Goal: Transaction & Acquisition: Purchase product/service

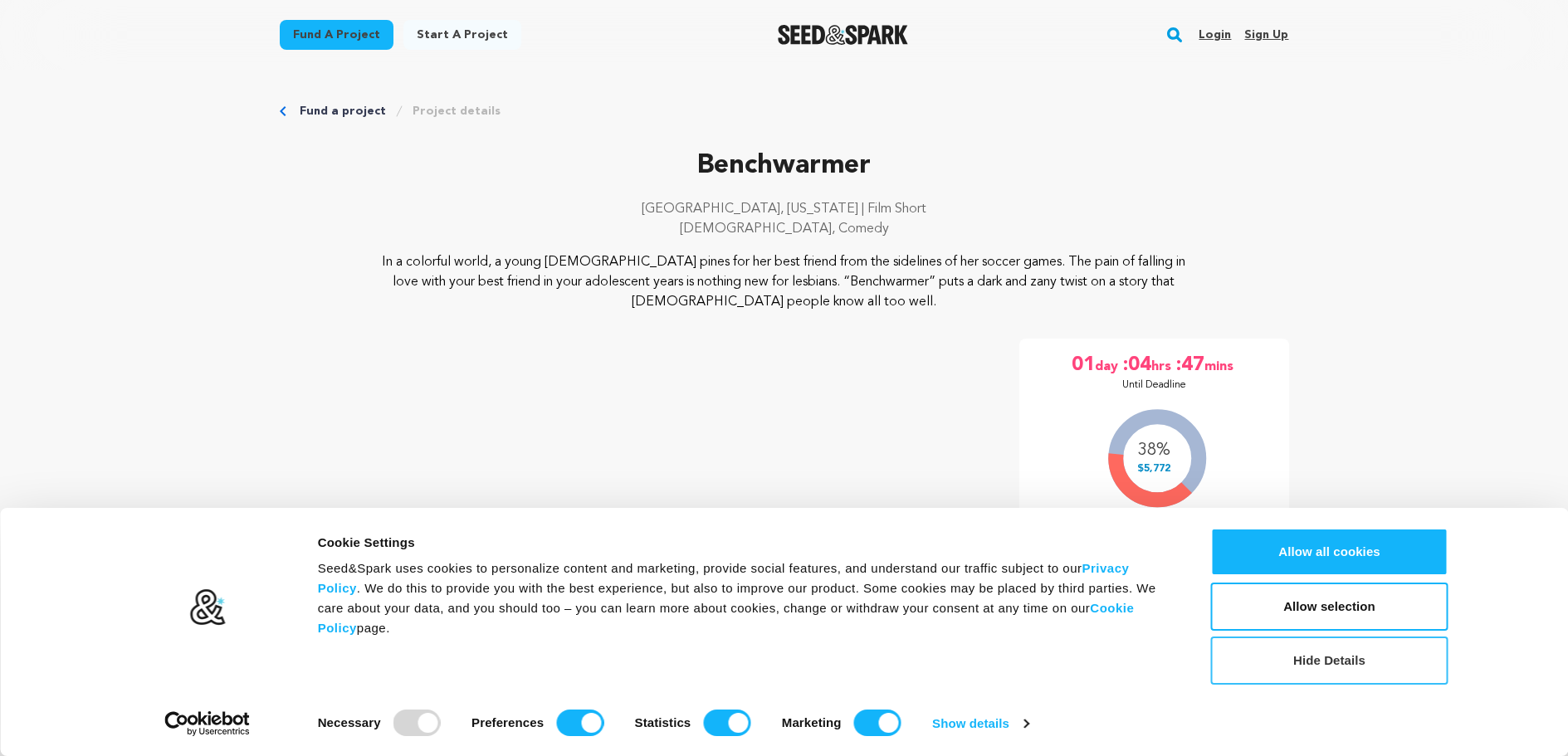
click at [1239, 660] on button "Hide Details" at bounding box center [1329, 660] width 237 height 48
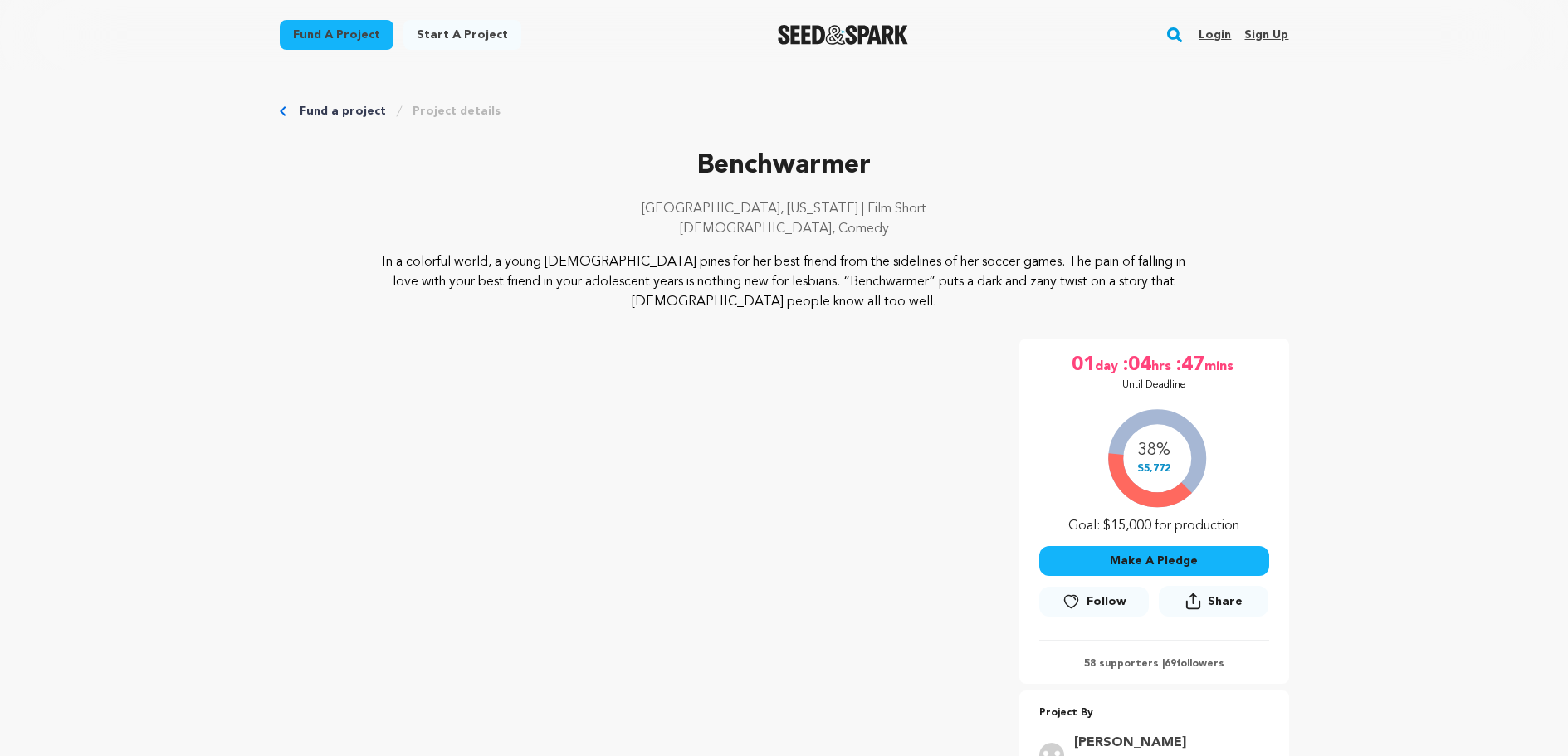
scroll to position [166, 0]
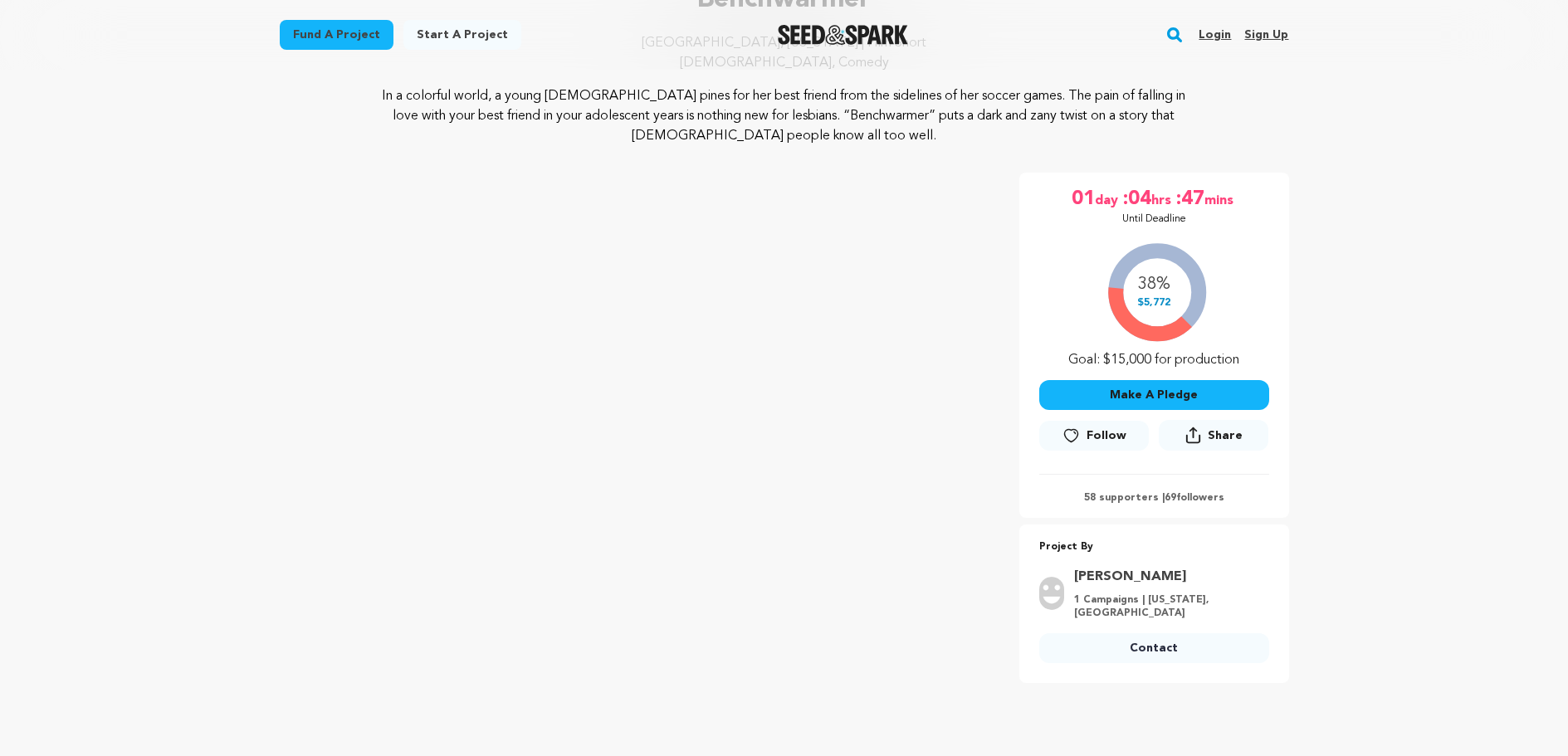
click at [1158, 395] on button "Make A Pledge" at bounding box center [1154, 395] width 230 height 30
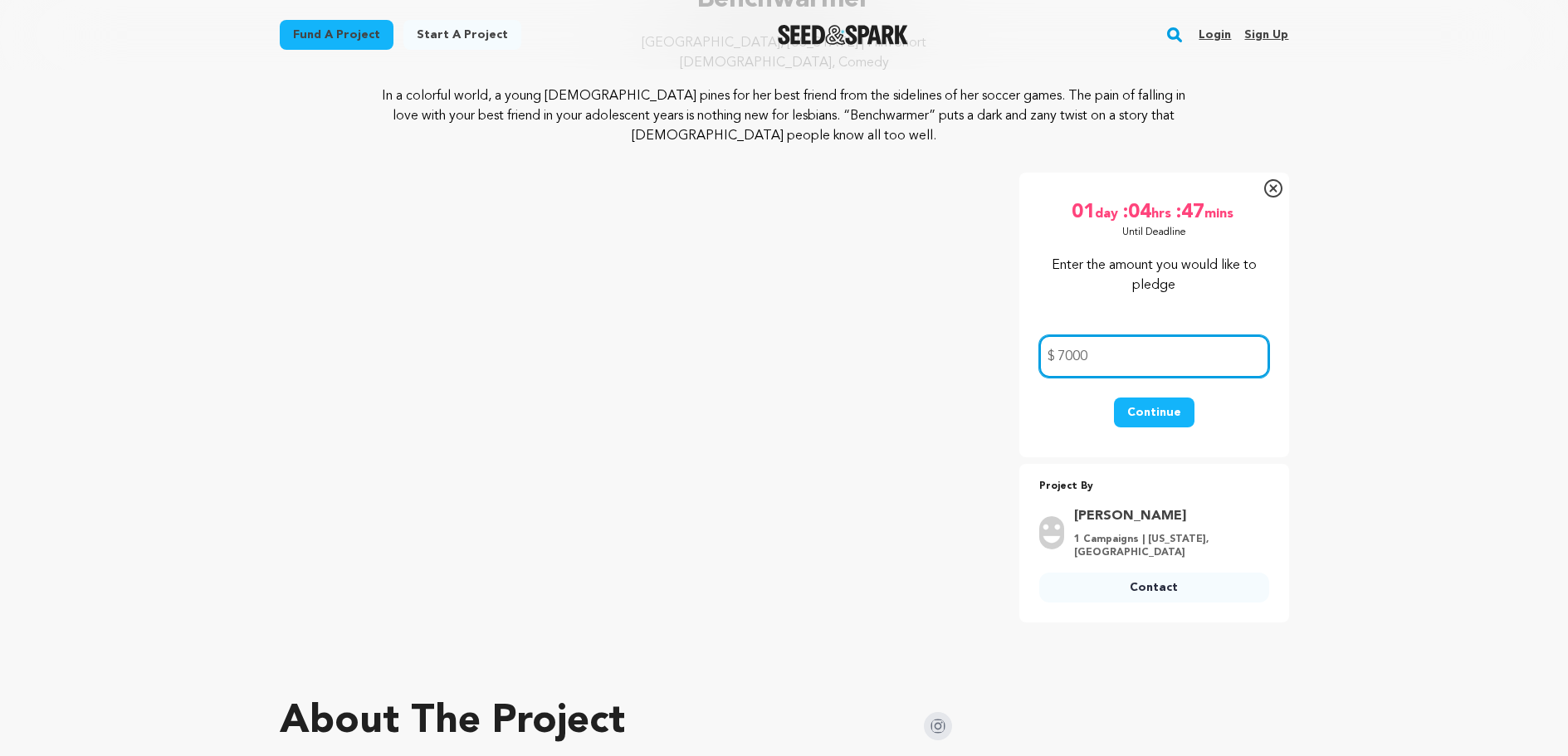
type input "7000"
click at [1166, 410] on button "Continue" at bounding box center [1154, 412] width 80 height 30
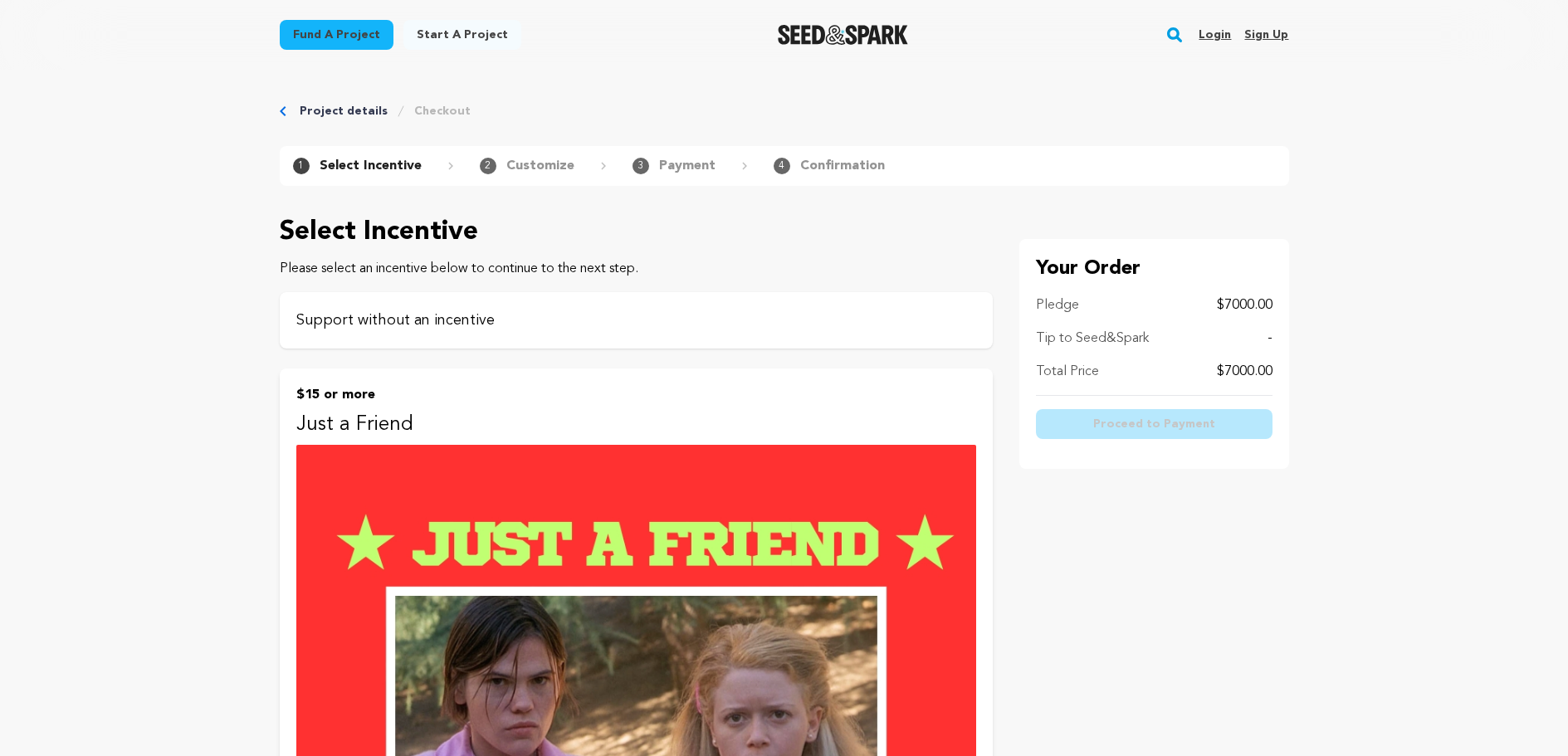
click at [462, 319] on p "Support without an incentive" at bounding box center [636, 320] width 680 height 24
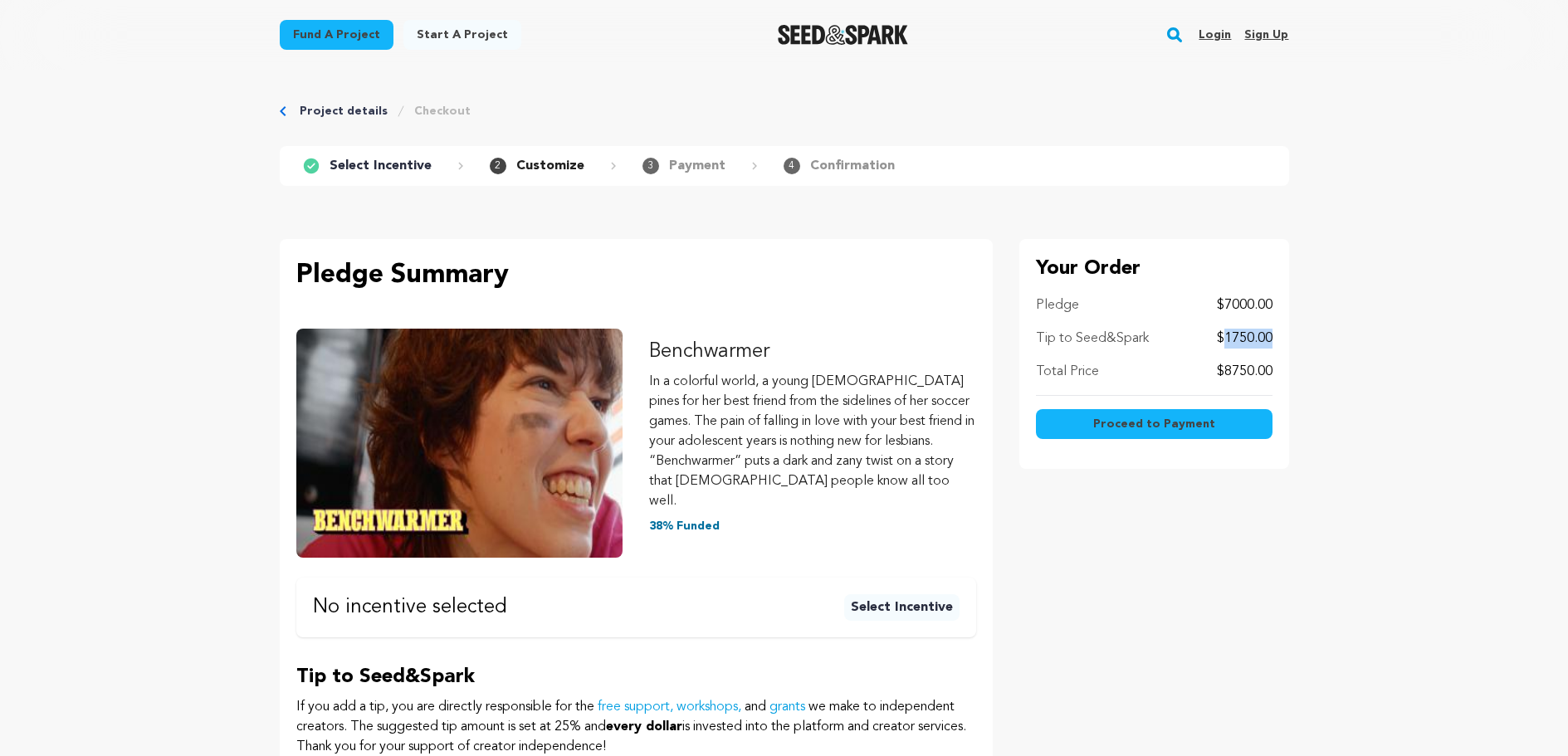
drag, startPoint x: 1270, startPoint y: 334, endPoint x: 1226, endPoint y: 334, distance: 44.0
click at [1226, 334] on p "$1750.00" at bounding box center [1244, 339] width 56 height 20
click at [1233, 342] on p "$1750.00" at bounding box center [1244, 339] width 56 height 20
click at [1228, 336] on p "$1750.00" at bounding box center [1244, 339] width 56 height 20
click at [1256, 337] on p "$1750.00" at bounding box center [1244, 339] width 56 height 20
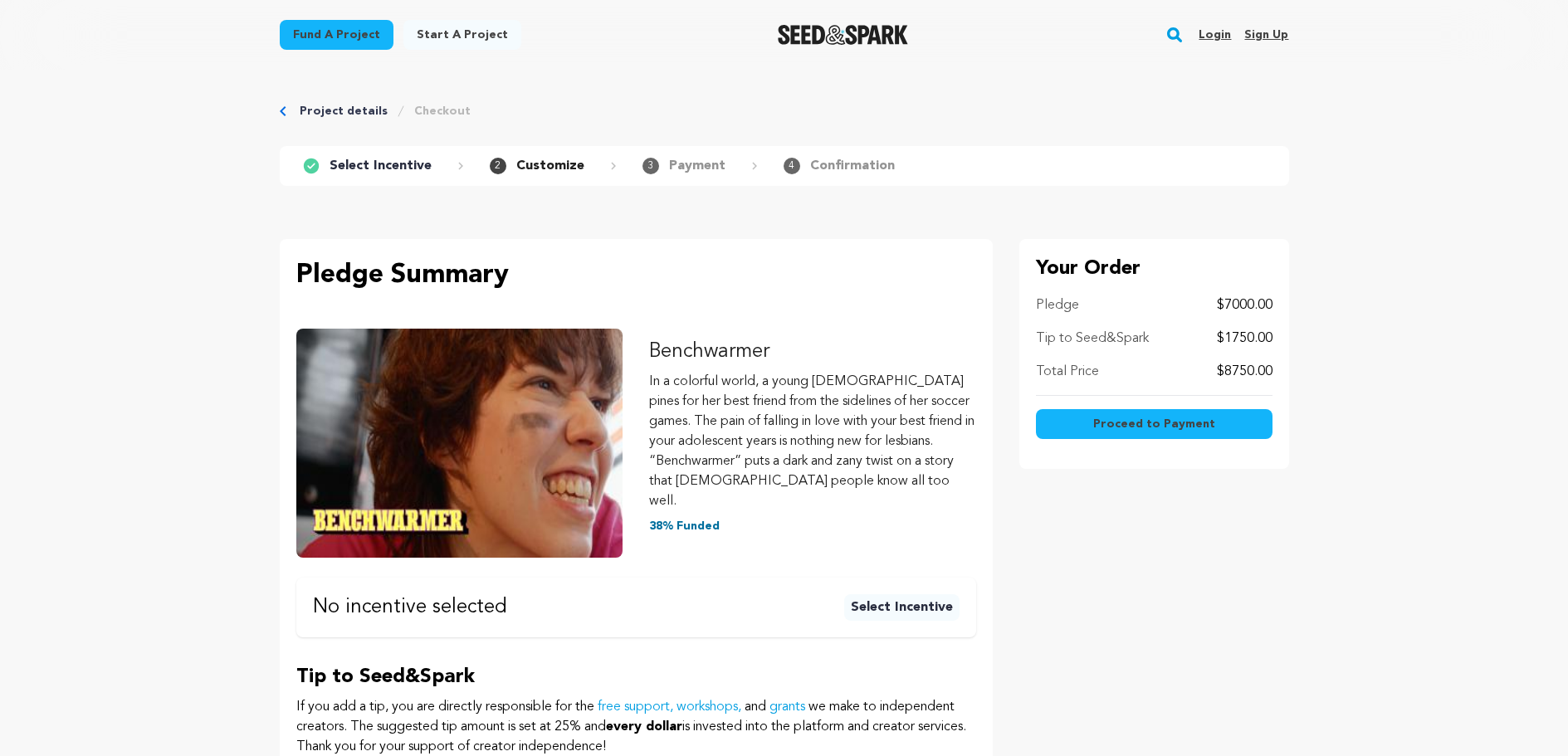
scroll to position [249, 0]
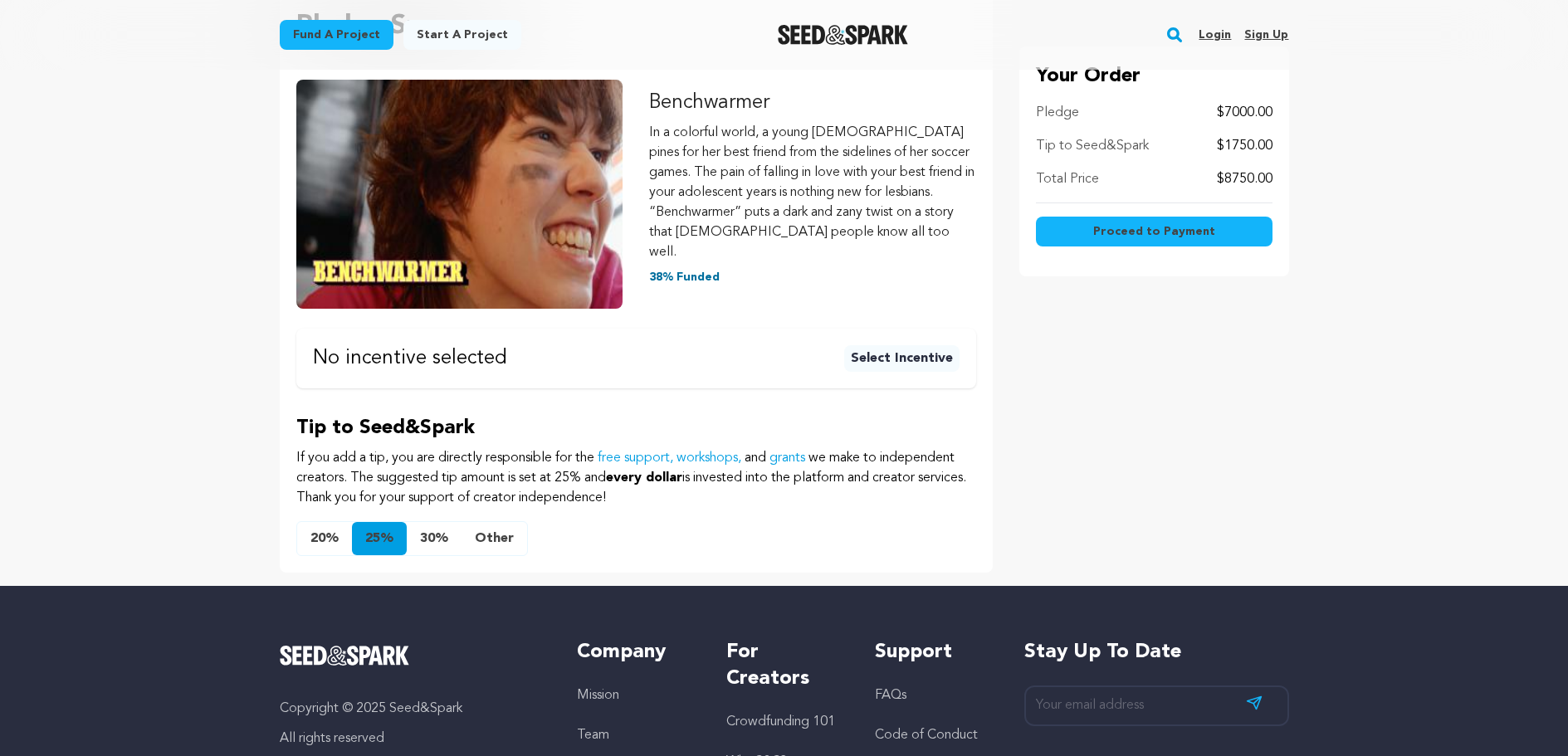
click at [498, 522] on button "Other" at bounding box center [494, 539] width 66 height 33
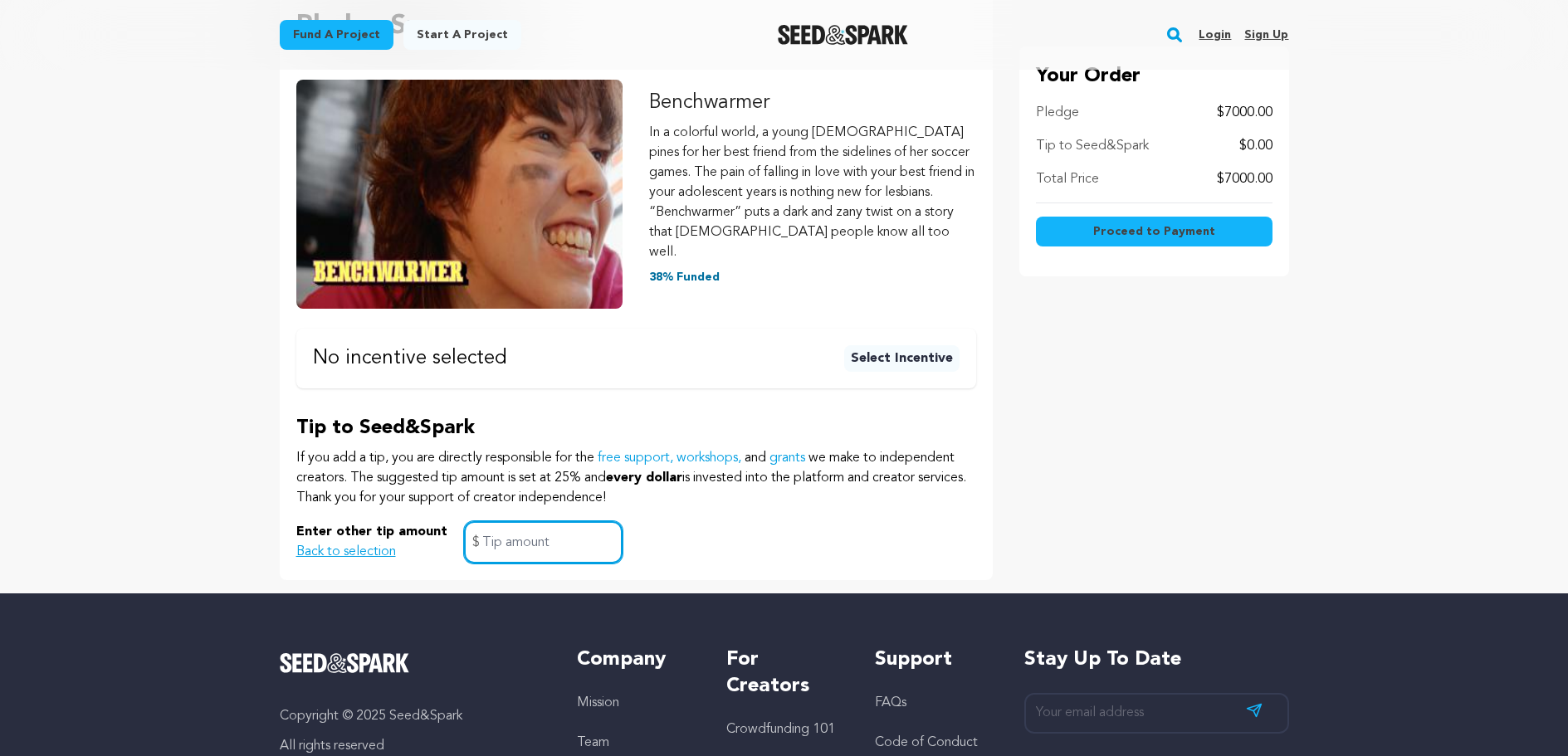
click at [510, 526] on input "text" at bounding box center [542, 542] width 158 height 42
type input "0"
click at [1172, 395] on div "Your Order Pledge $7000.00 Tip to Seed&Spark $0.00 Total Price $7000.00 Proceed…" at bounding box center [1154, 285] width 270 height 590
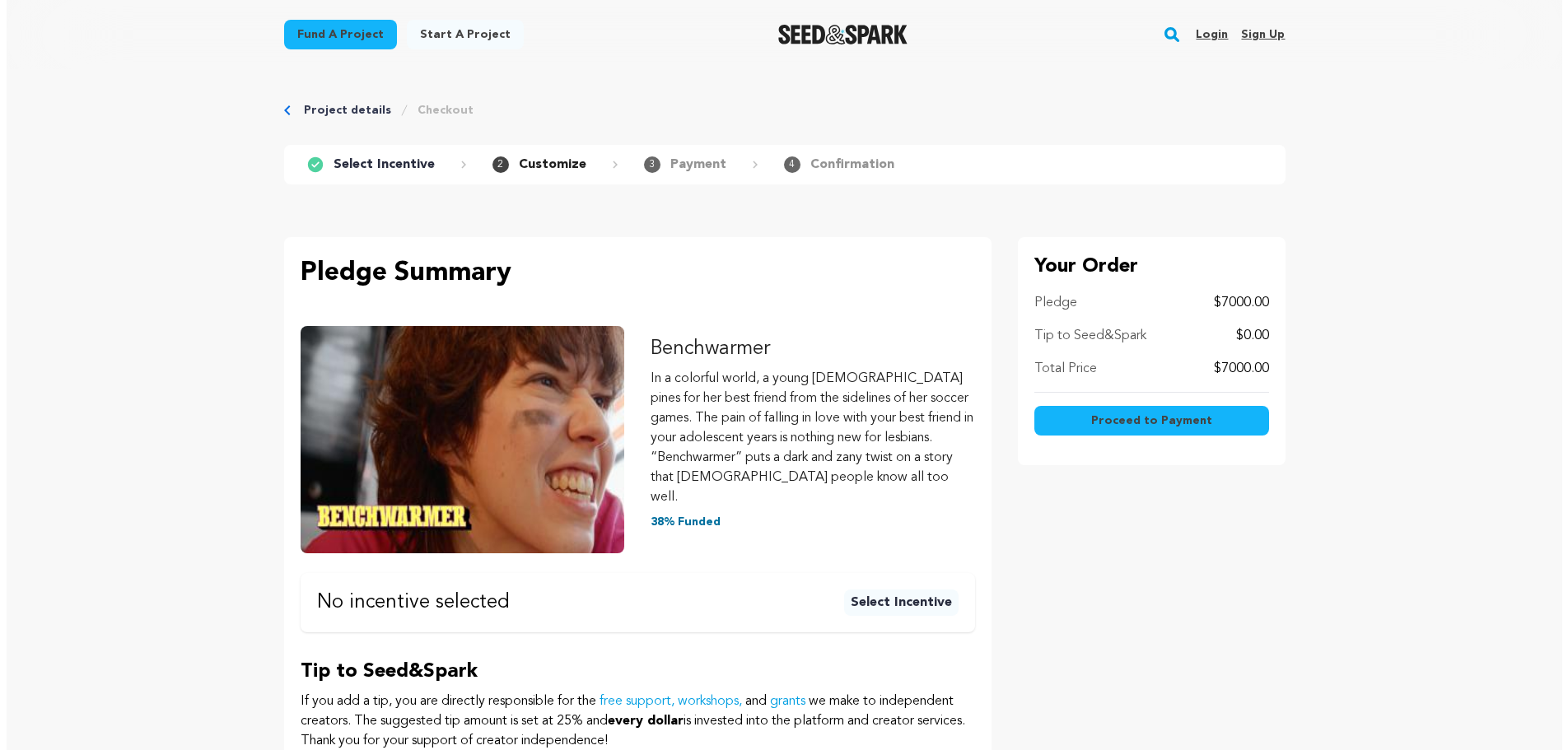
scroll to position [82, 0]
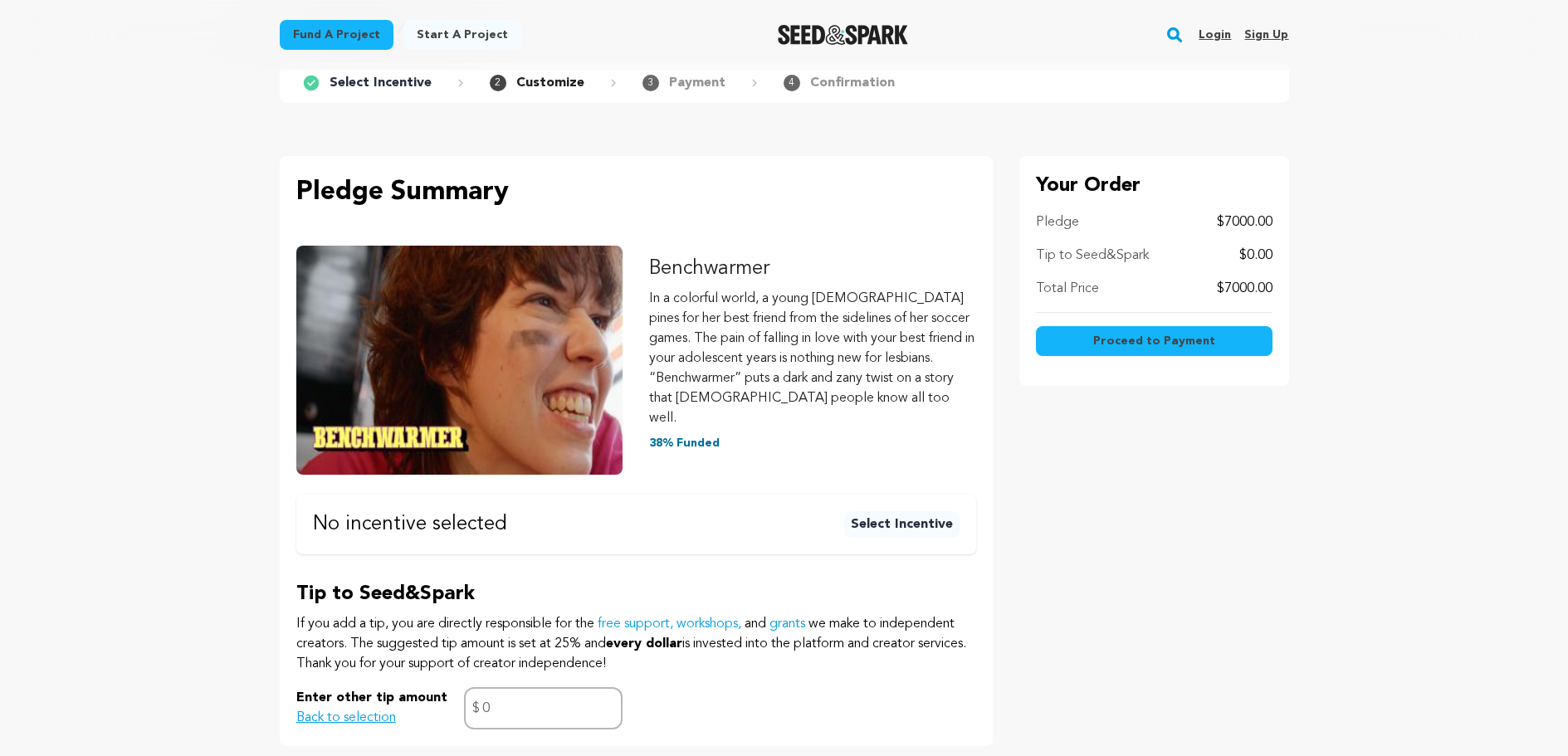
click at [1166, 345] on span "Proceed to Payment" at bounding box center [1153, 340] width 122 height 17
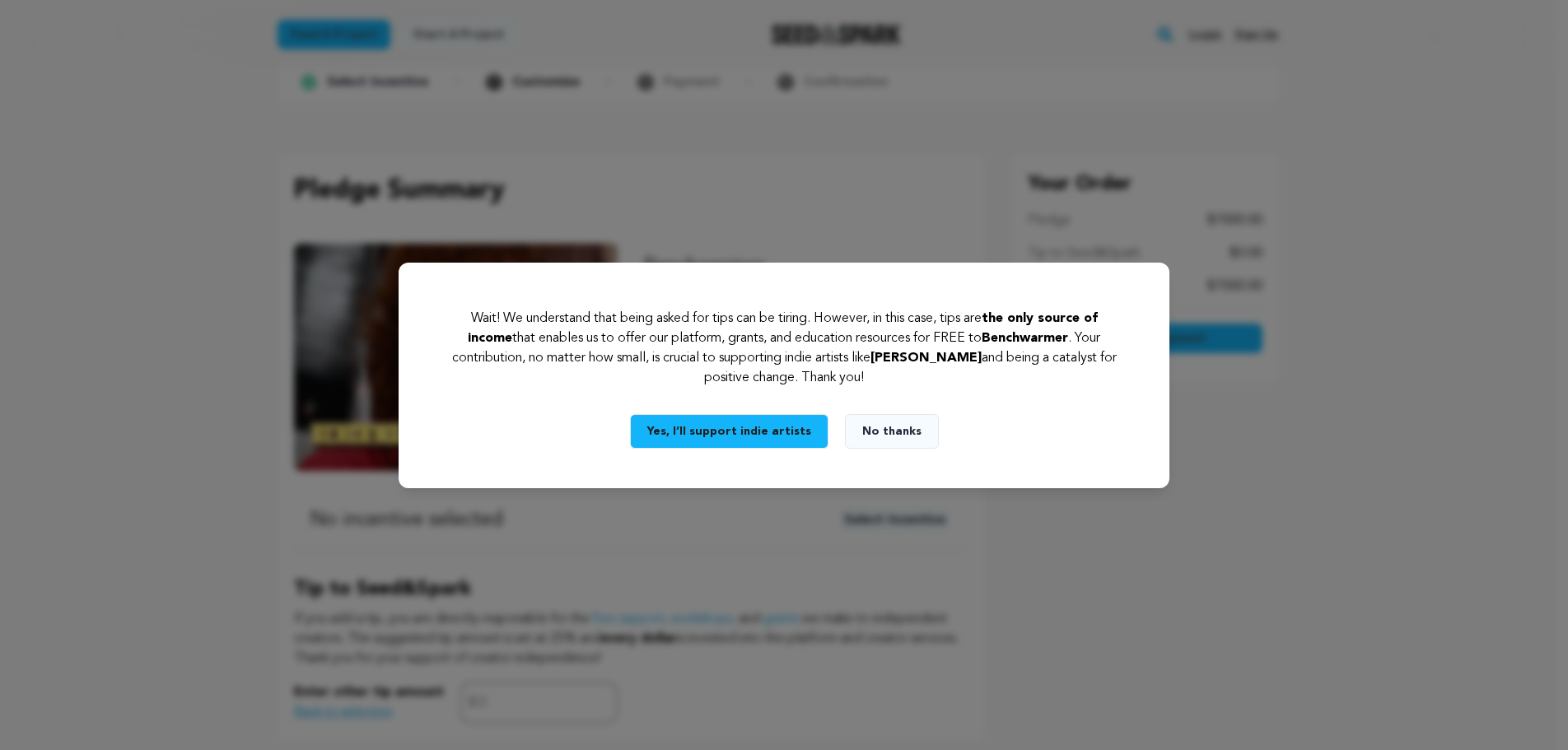
click at [887, 434] on button "No thanks" at bounding box center [892, 431] width 94 height 35
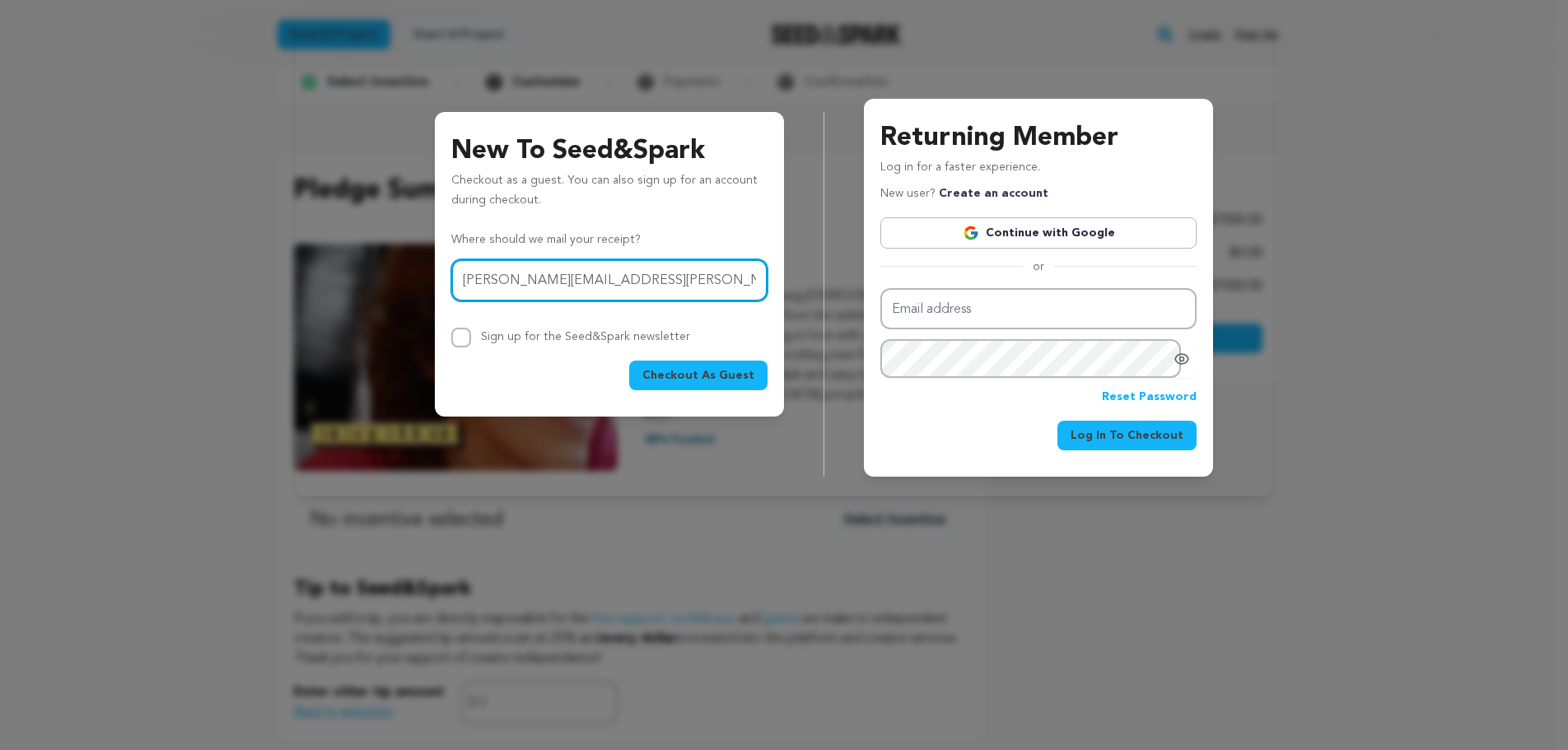
type input "john.hanish@verizon.net"
click at [721, 377] on span "Checkout As Guest" at bounding box center [698, 375] width 112 height 16
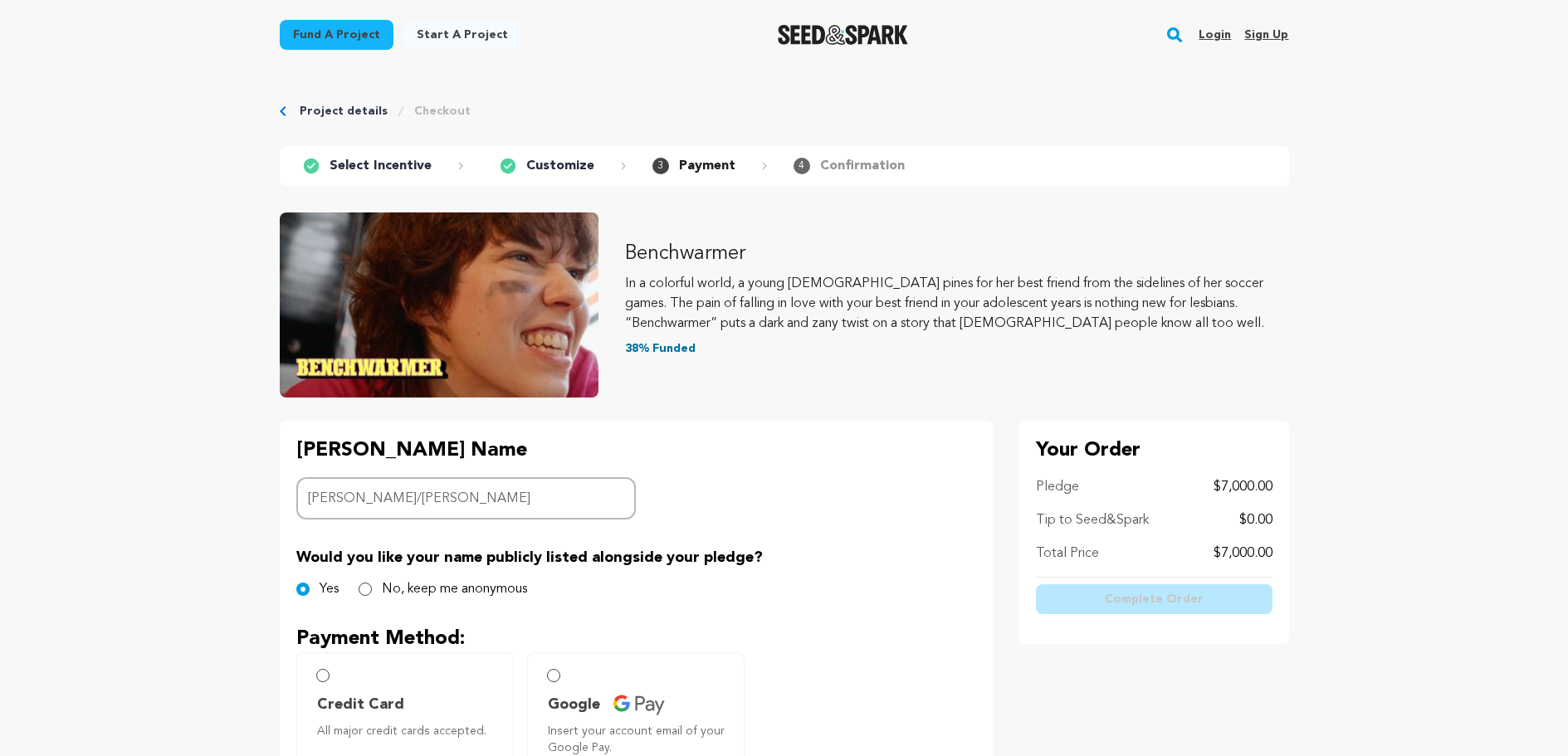
click at [422, 494] on input "Margaret Trimarchi/John Hanish" at bounding box center [466, 498] width 340 height 42
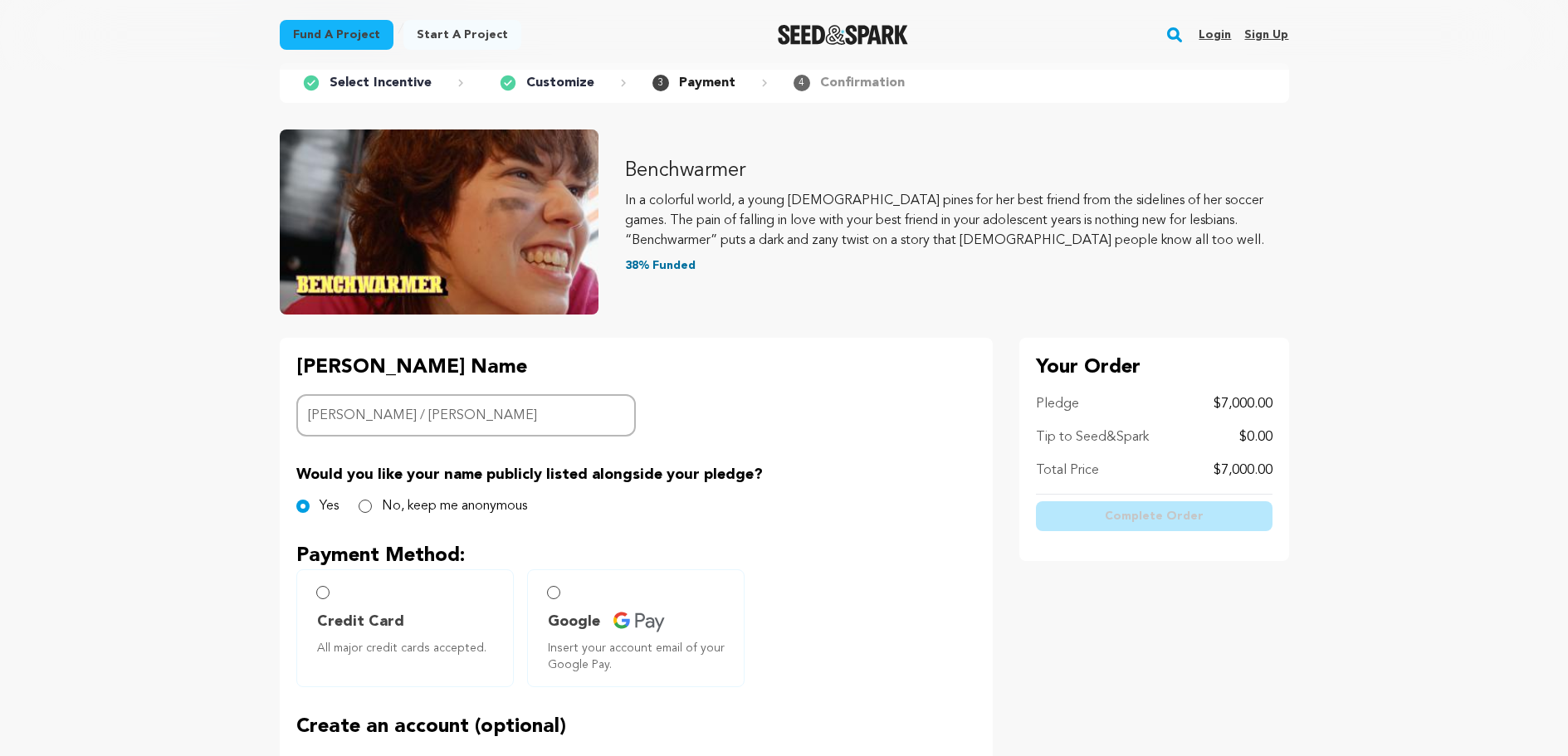
type input "Margaret Trimarchi / John Hanish"
click at [365, 506] on input "No, keep me anonymous" at bounding box center [365, 506] width 13 height 13
radio input "true"
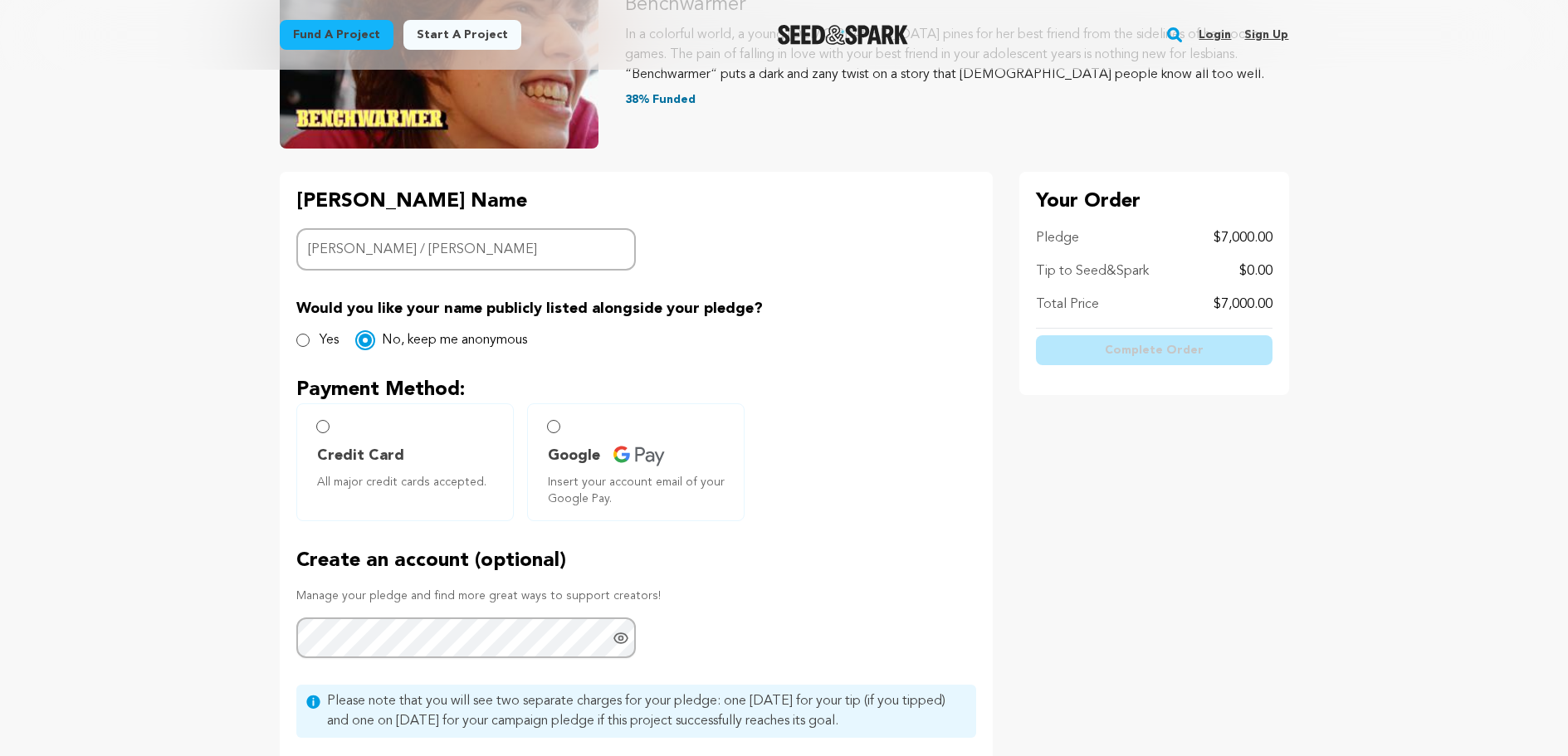
scroll to position [332, 0]
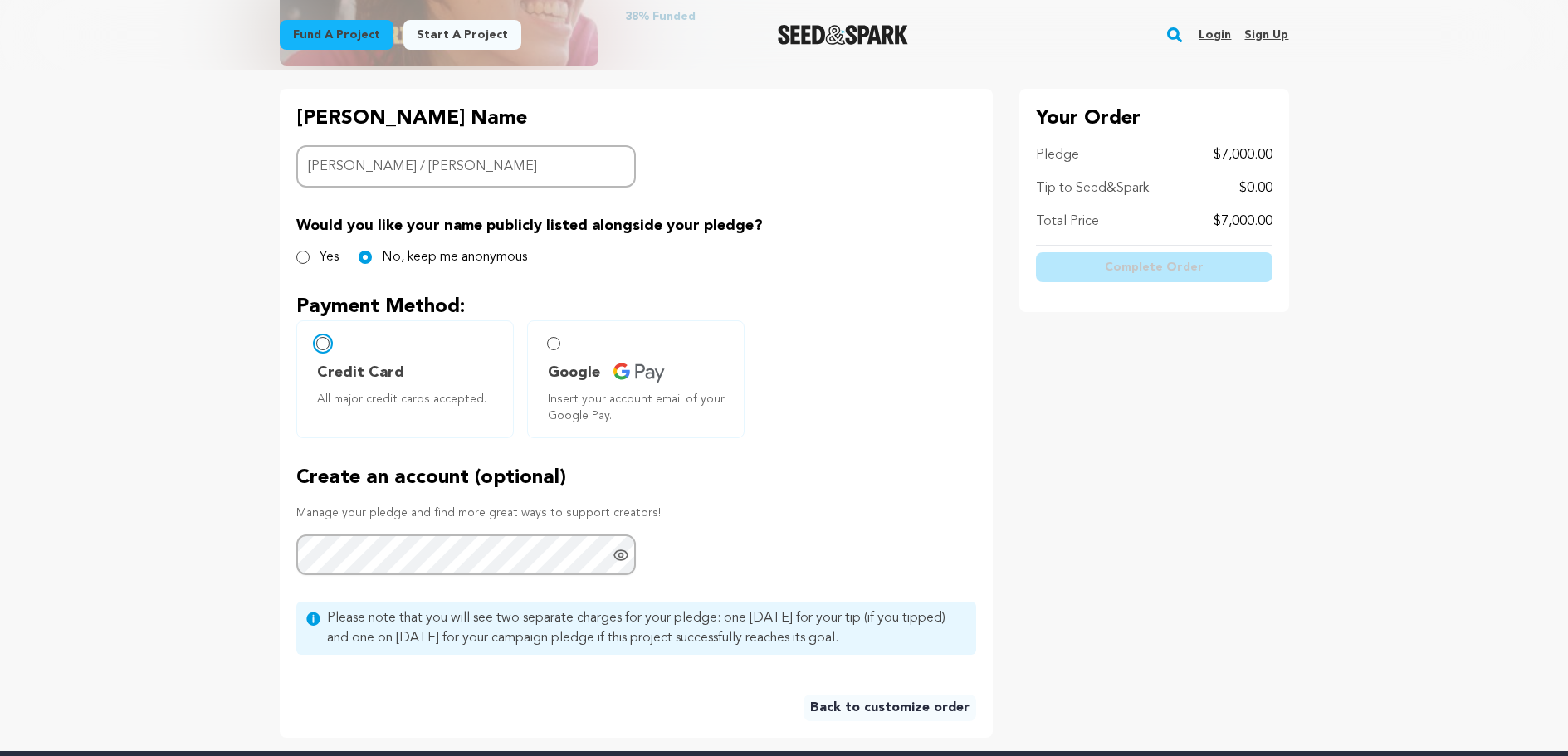
click at [326, 345] on input "Credit Card All major credit cards accepted." at bounding box center [322, 343] width 13 height 13
radio input "false"
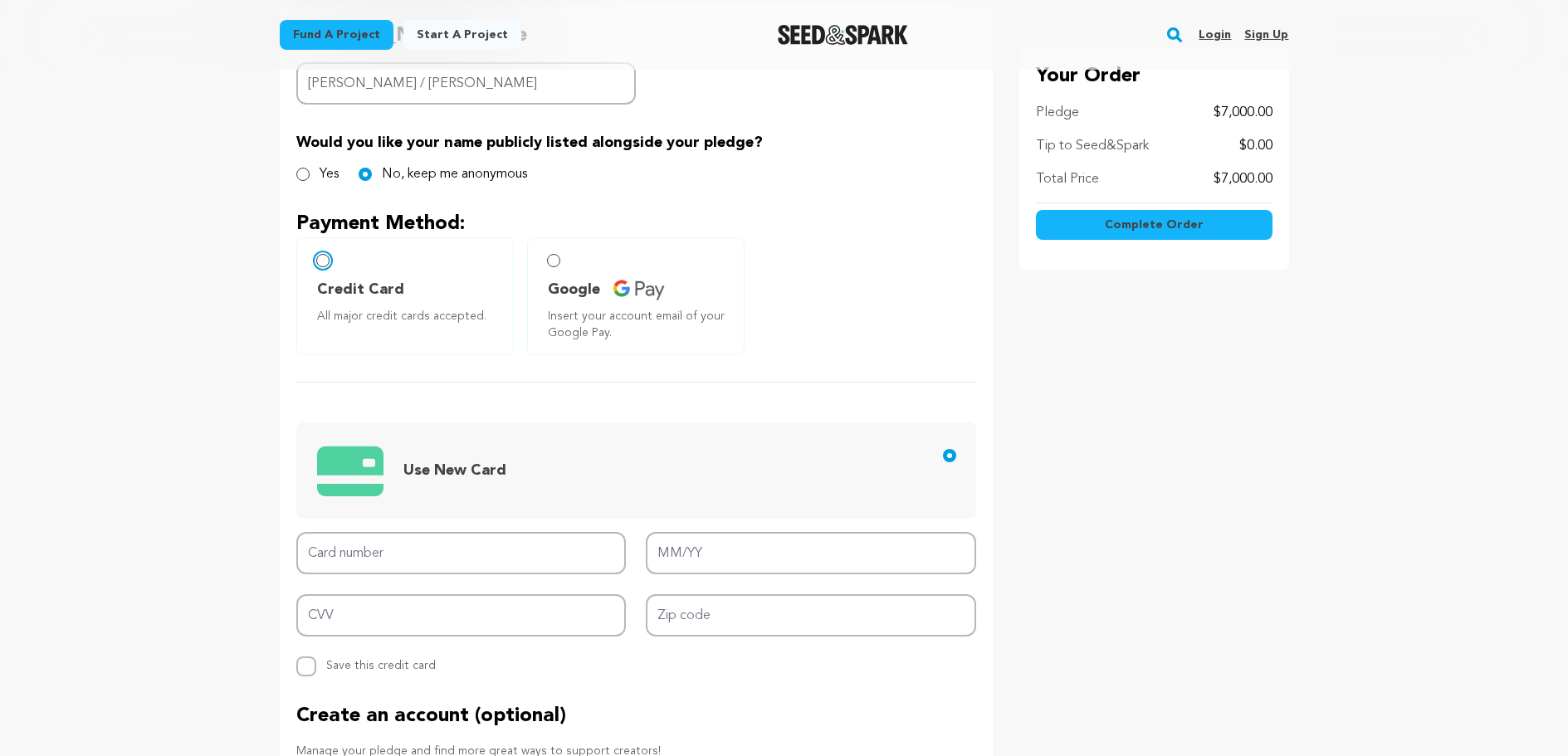
scroll to position [498, 0]
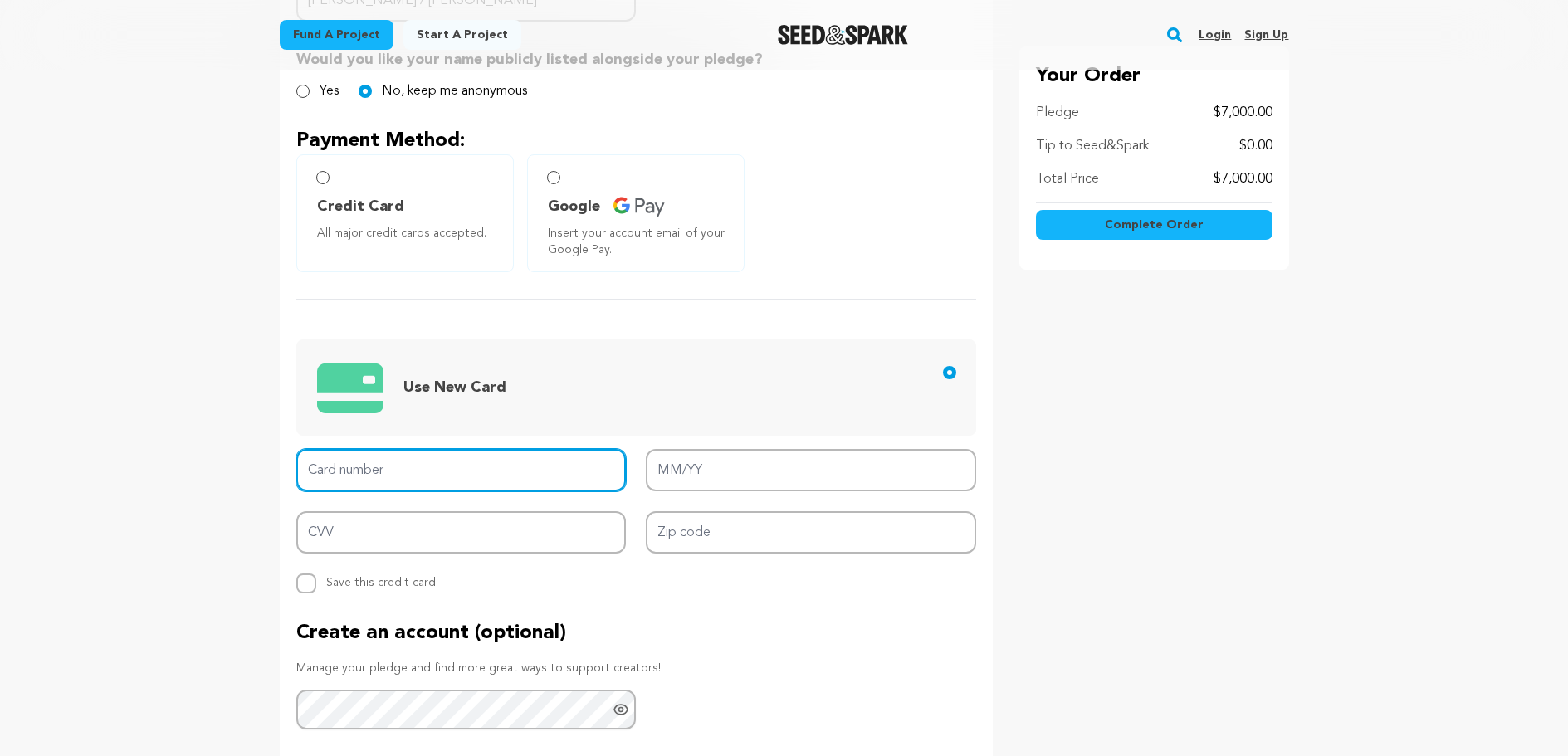
click at [353, 466] on input "Card number" at bounding box center [461, 470] width 330 height 42
type input "3795 9444 9253 009"
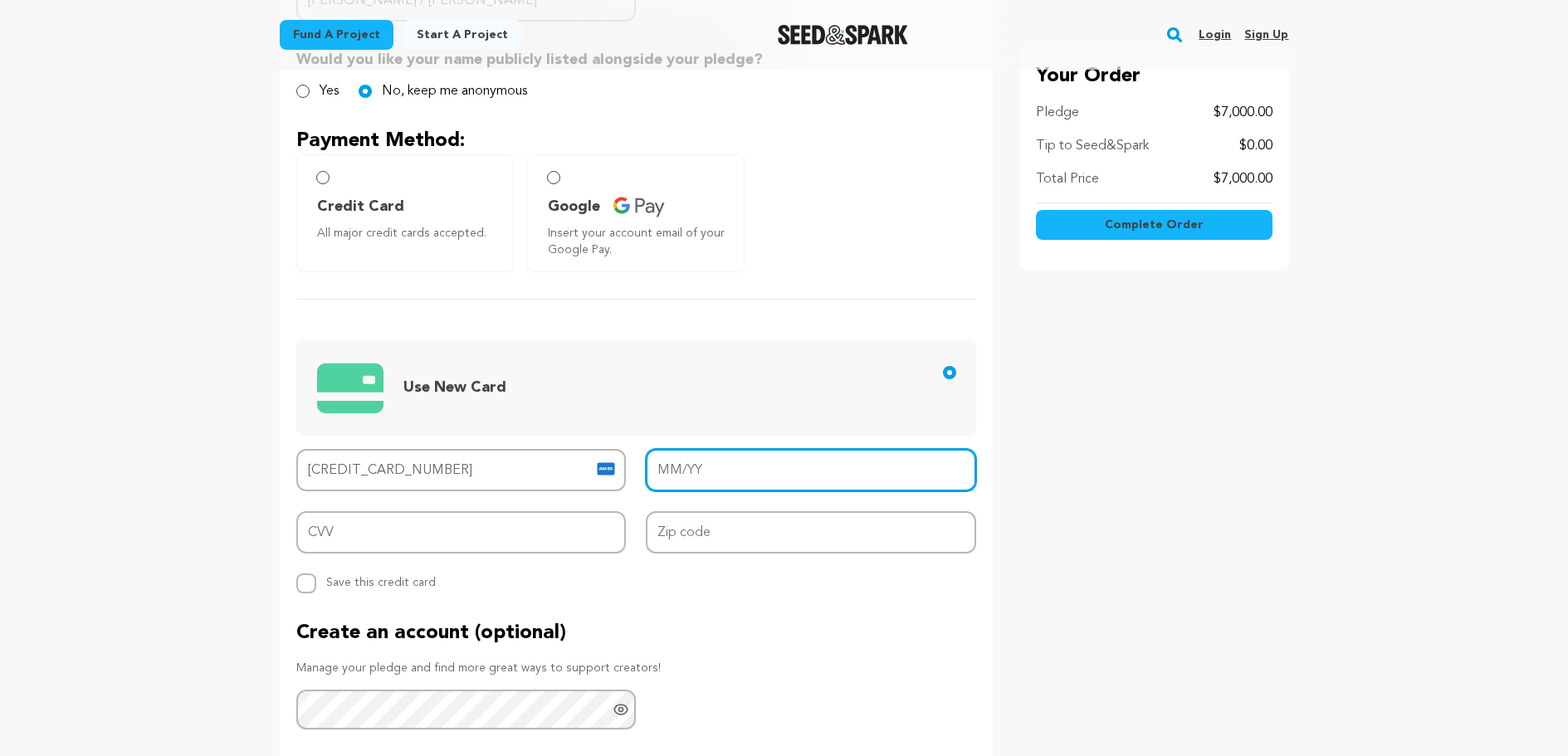
click at [679, 466] on input "MM/YY" at bounding box center [810, 470] width 330 height 42
type input "12/29"
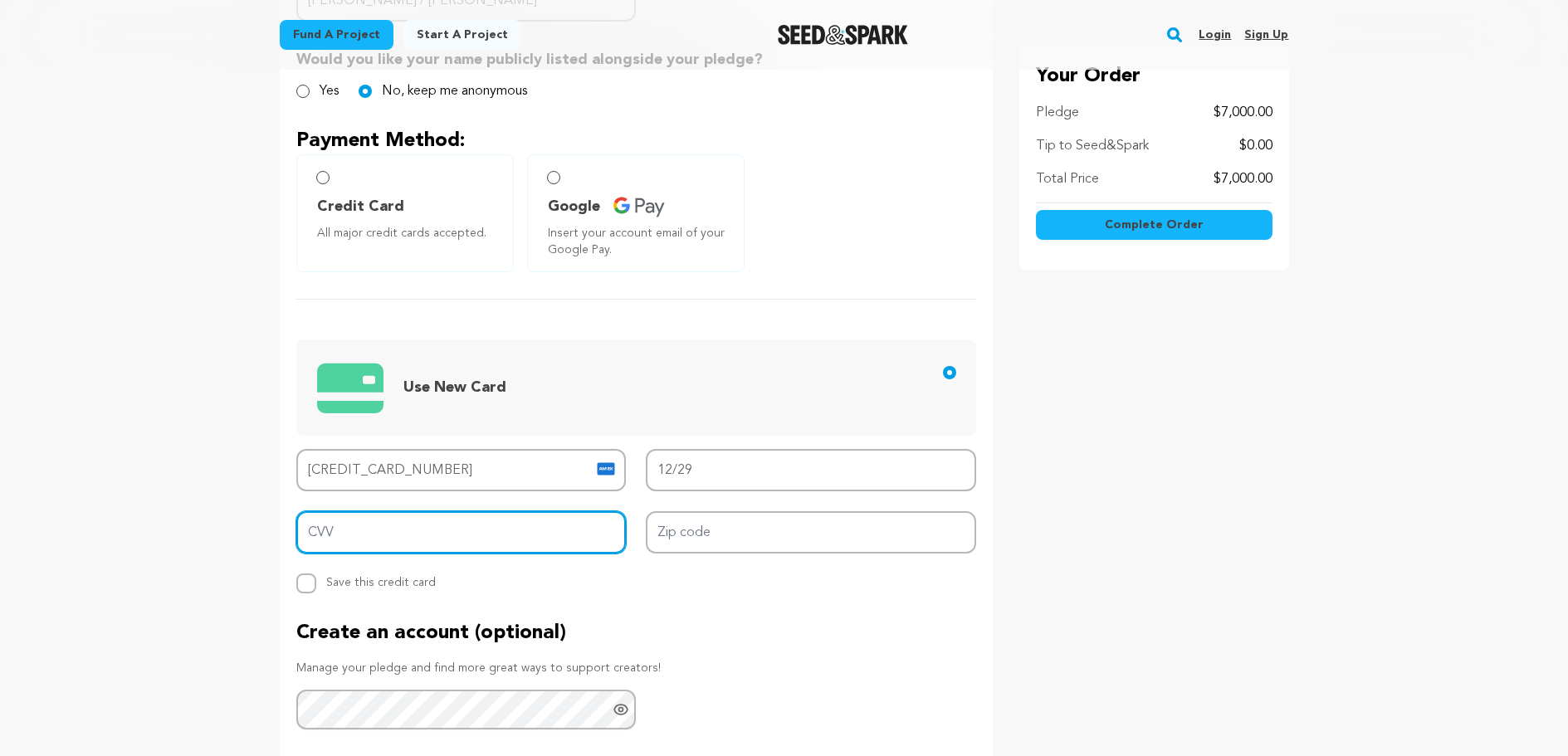
click at [322, 536] on input "CVV" at bounding box center [461, 532] width 330 height 42
type input "4141"
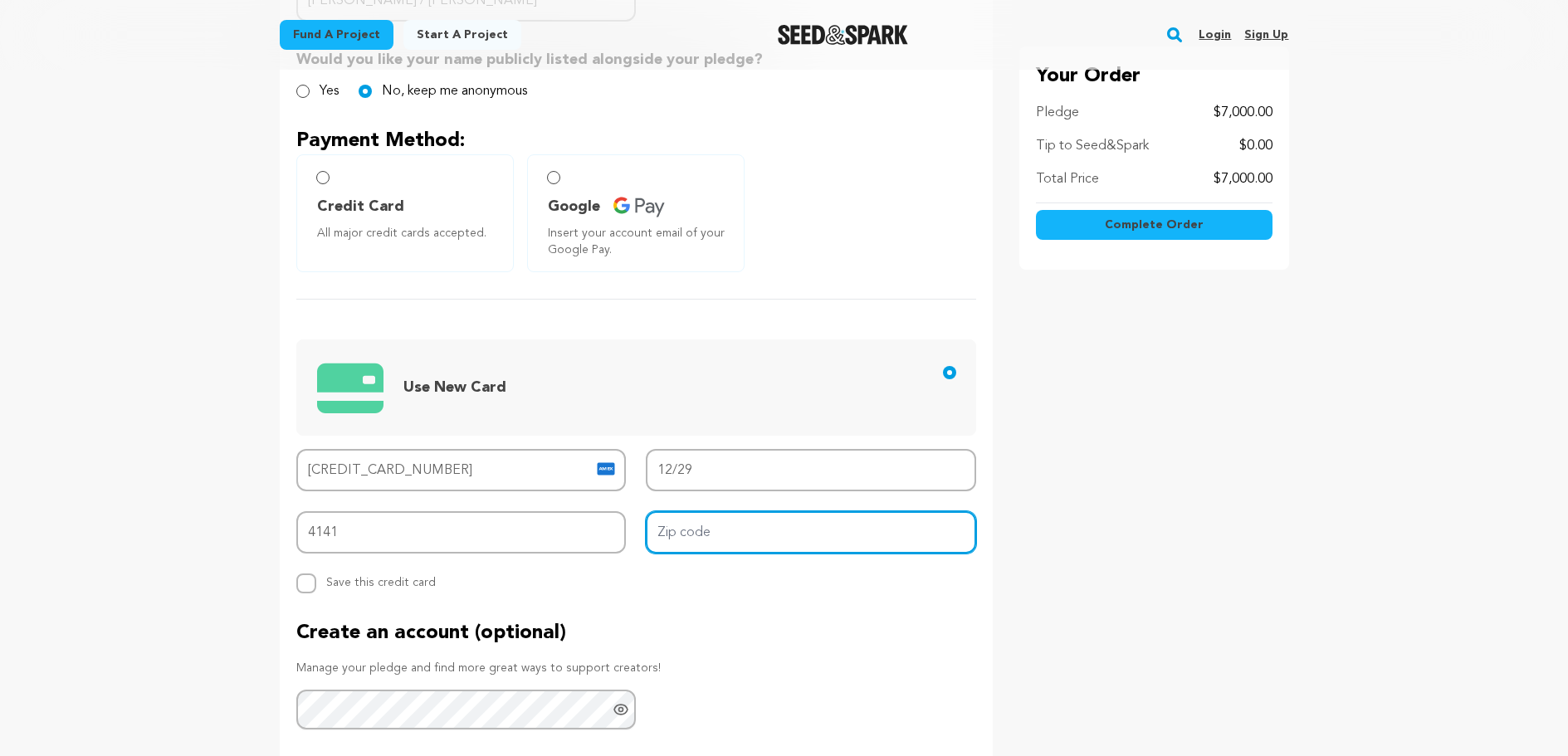
click at [696, 536] on input "Zip code" at bounding box center [810, 532] width 330 height 42
type input "10583"
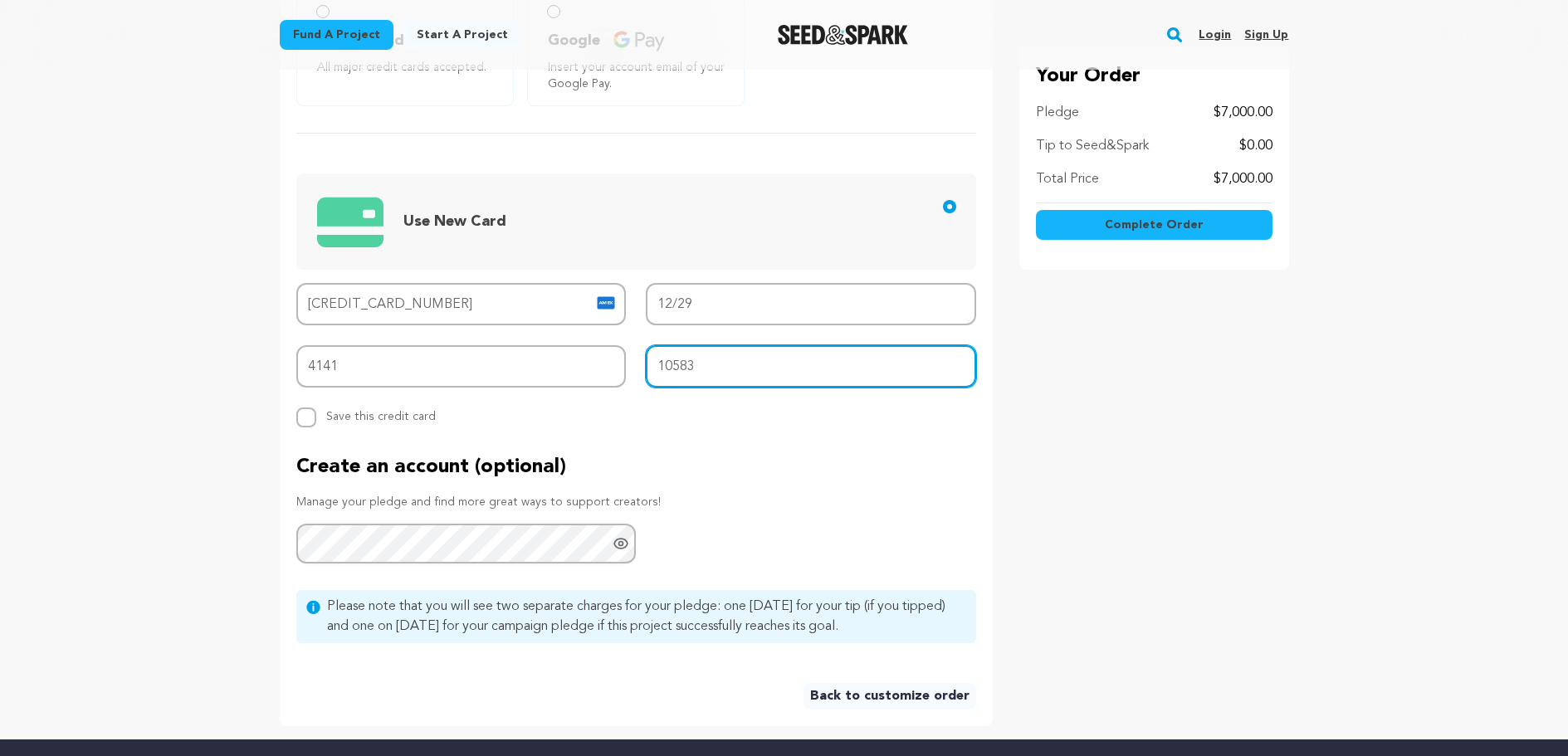
scroll to position [332, 0]
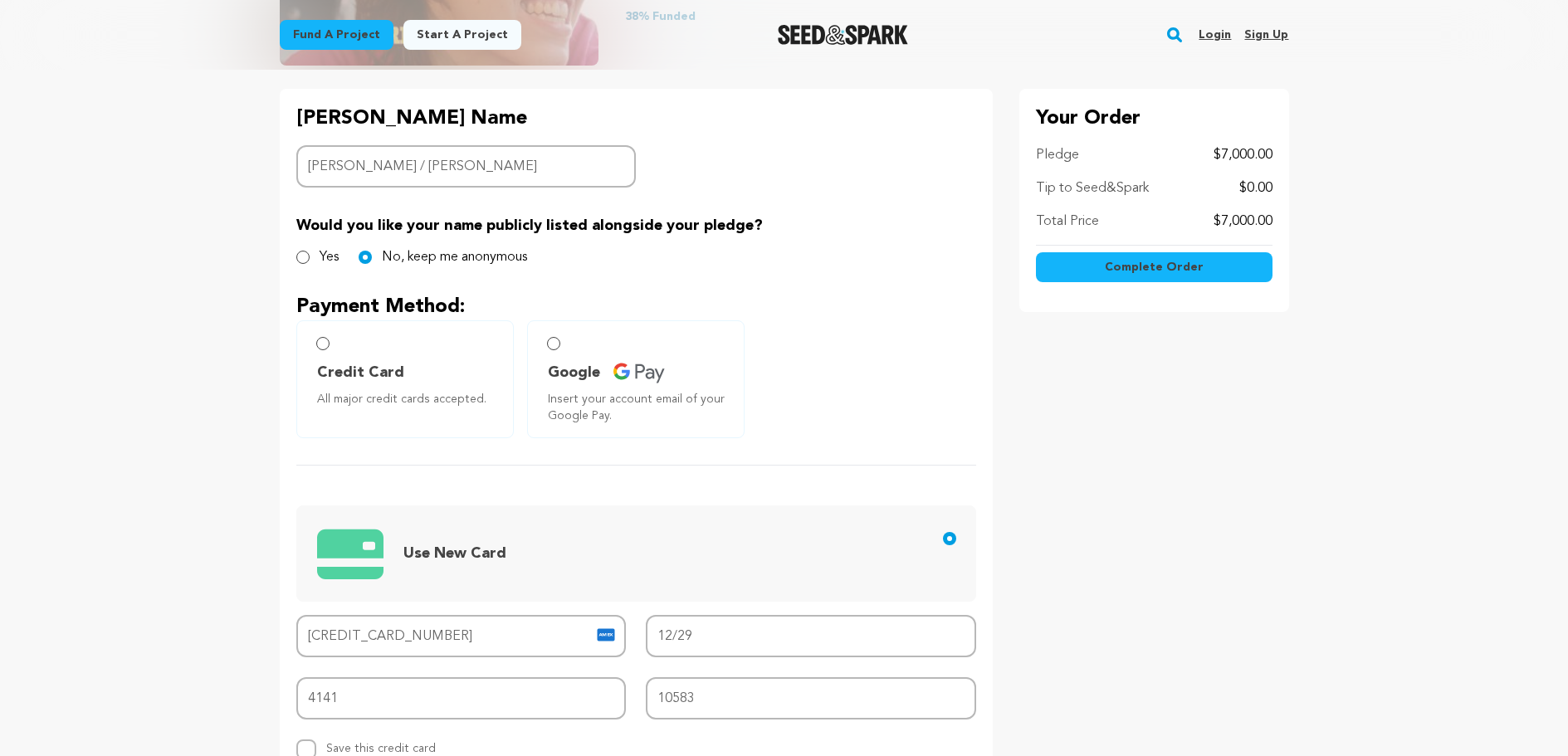
click at [1173, 268] on span "Complete Order" at bounding box center [1153, 267] width 99 height 17
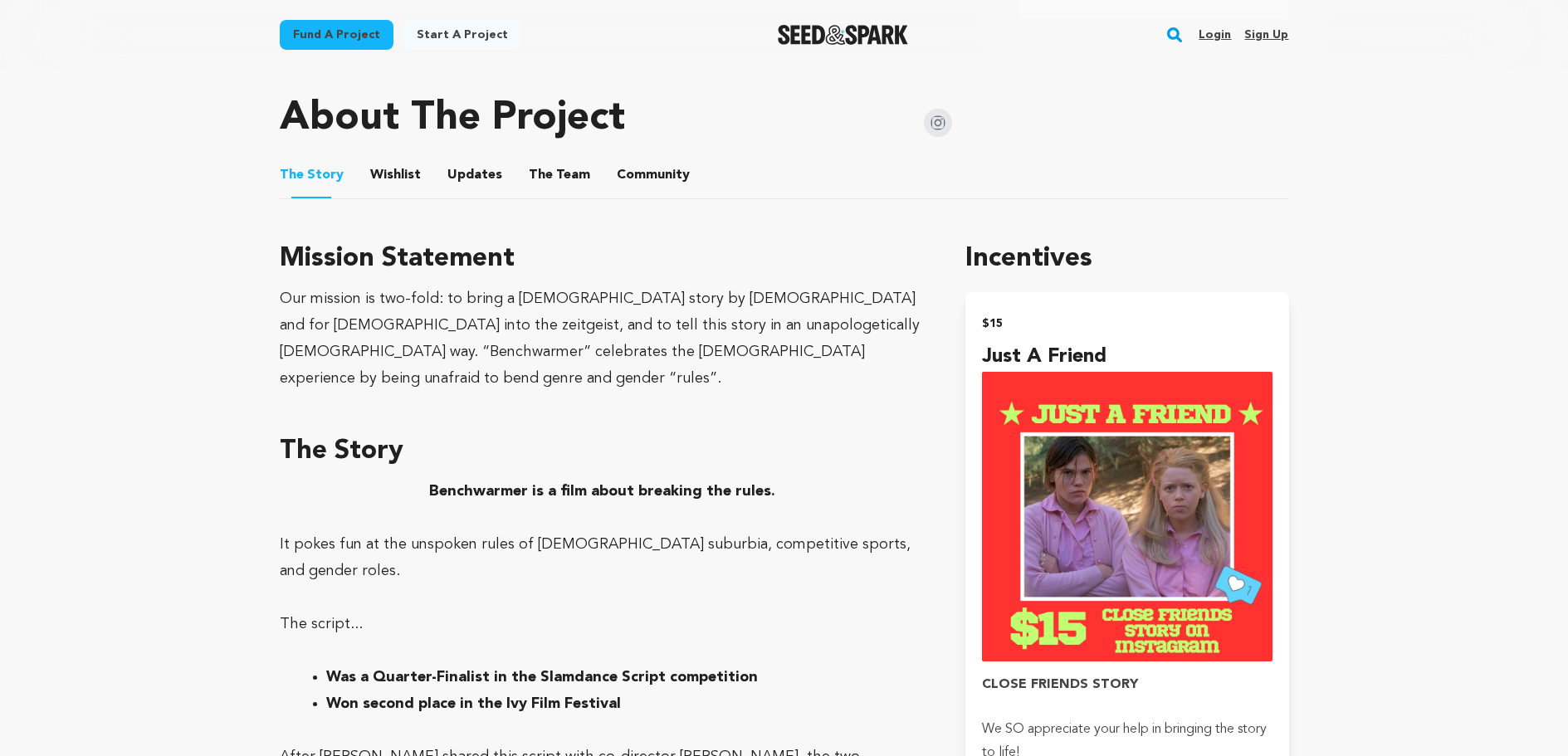
scroll to position [332, 0]
